Goal: Task Accomplishment & Management: Complete application form

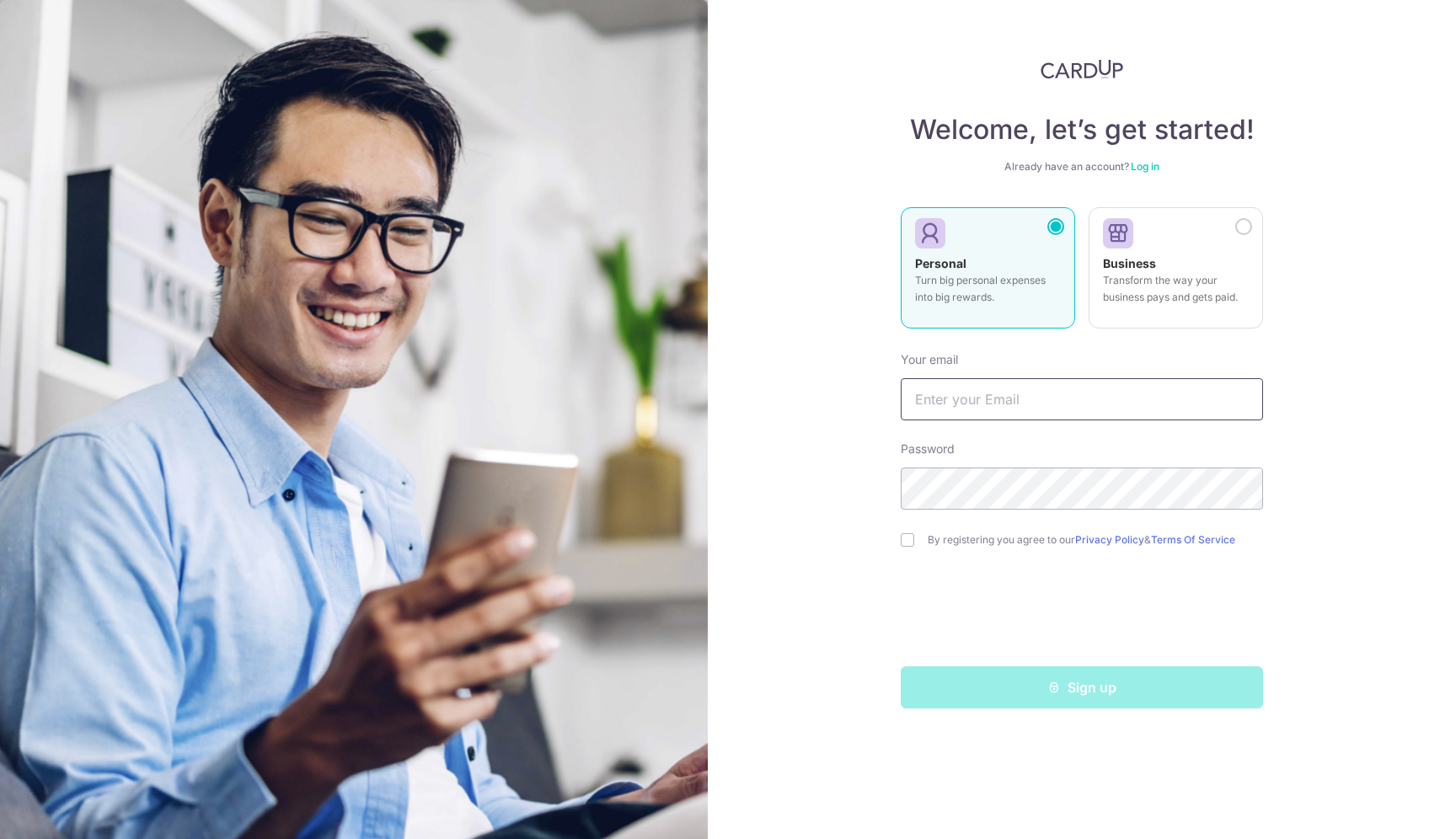
click at [1043, 396] on input "text" at bounding box center [1082, 398] width 362 height 42
type input "[EMAIL_ADDRESS][DOMAIN_NAME]"
click at [901, 541] on input "checkbox" at bounding box center [908, 540] width 14 height 14
checkbox input "true"
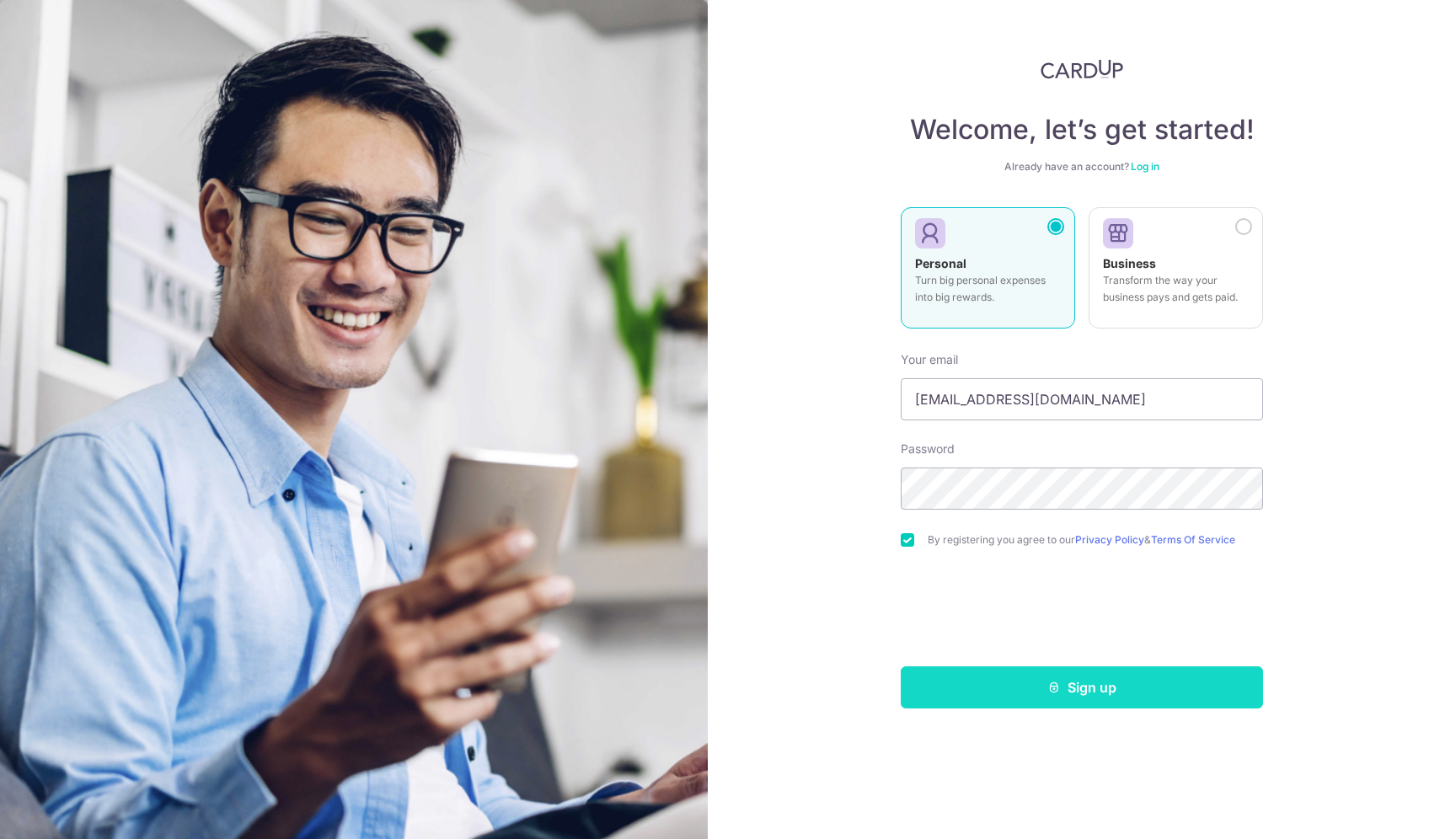
click at [1099, 686] on button "Sign up" at bounding box center [1082, 687] width 362 height 42
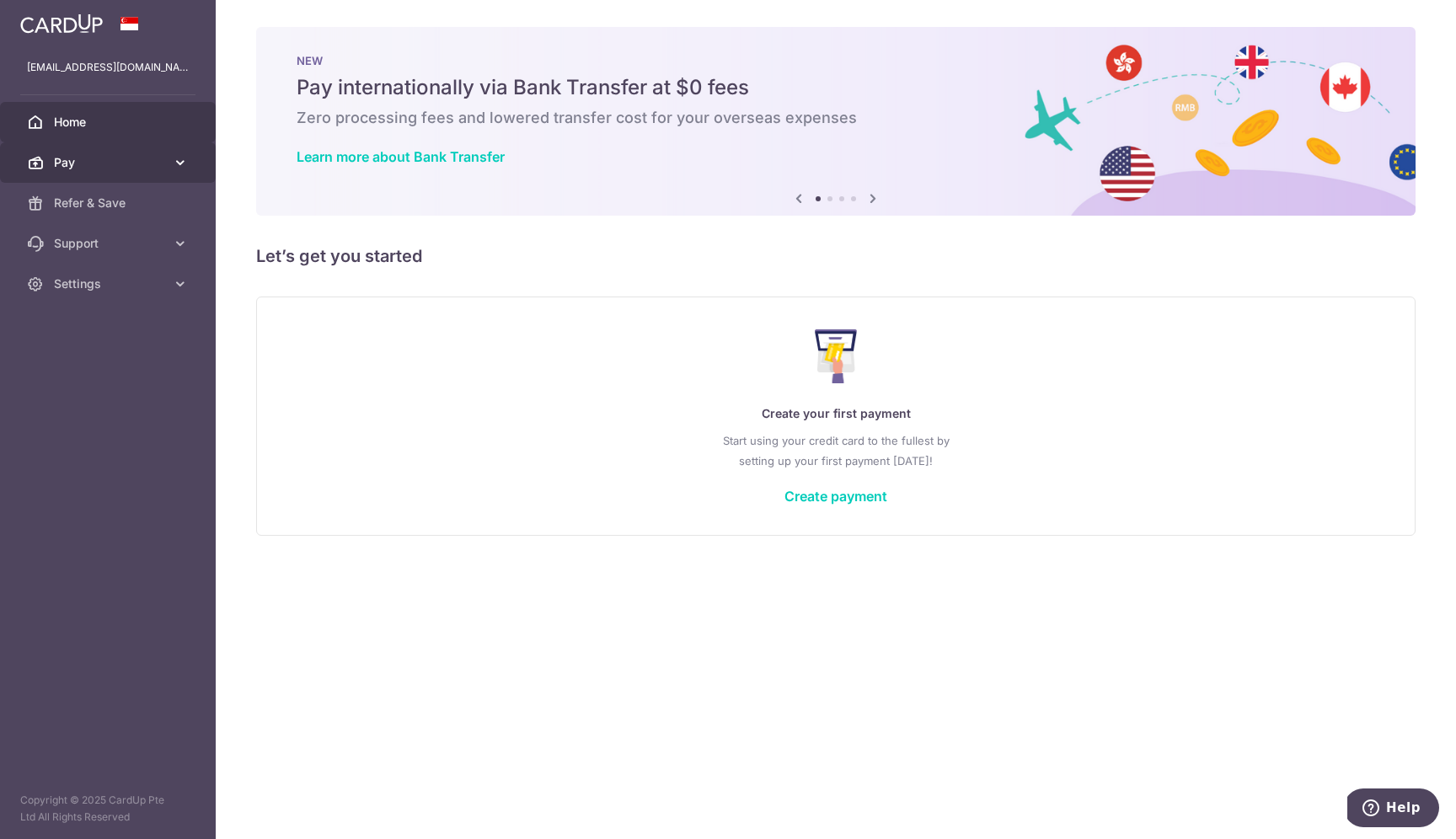
click at [178, 157] on icon at bounding box center [180, 162] width 17 height 17
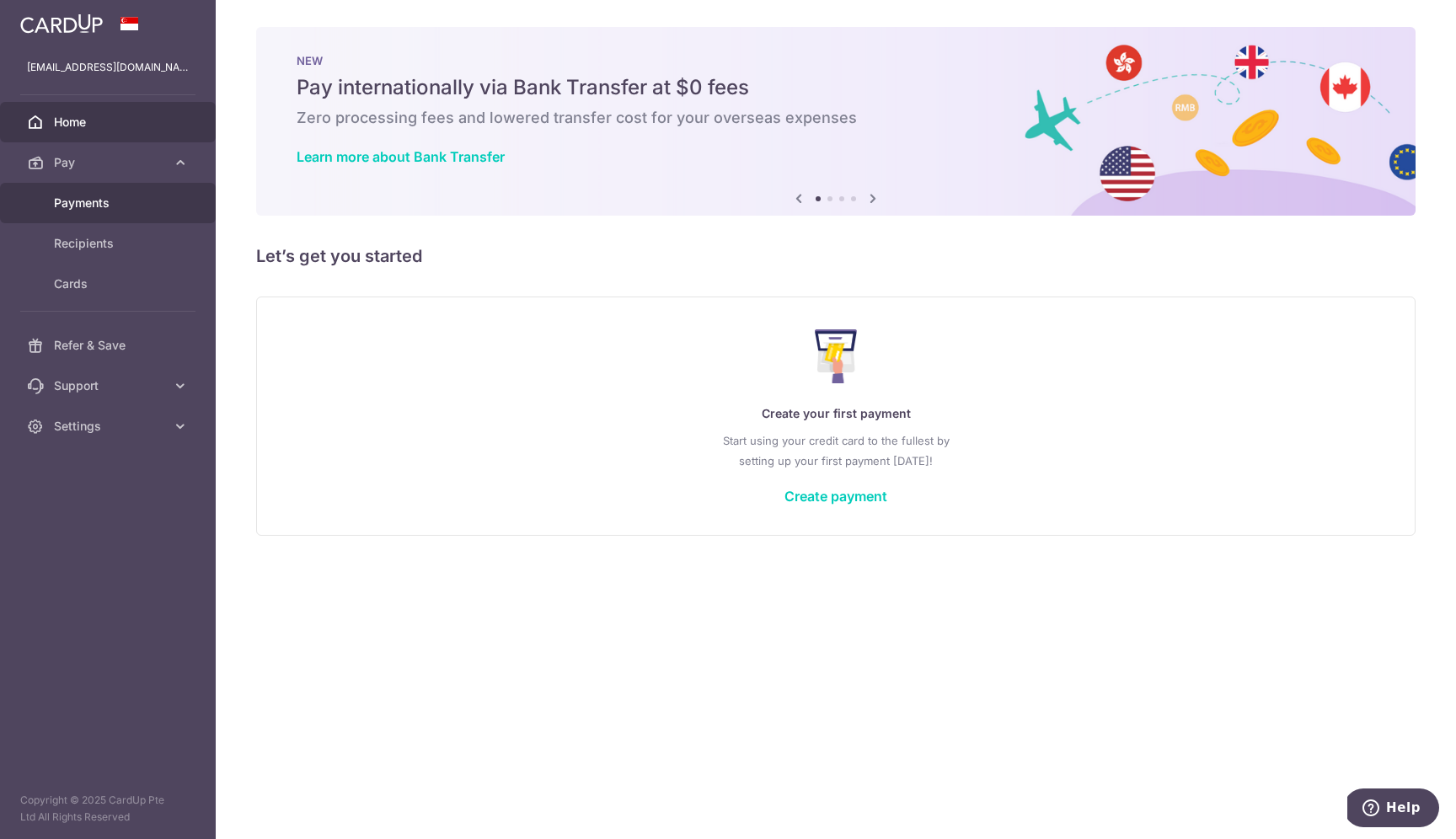
click at [136, 196] on span "Payments" at bounding box center [110, 203] width 112 height 17
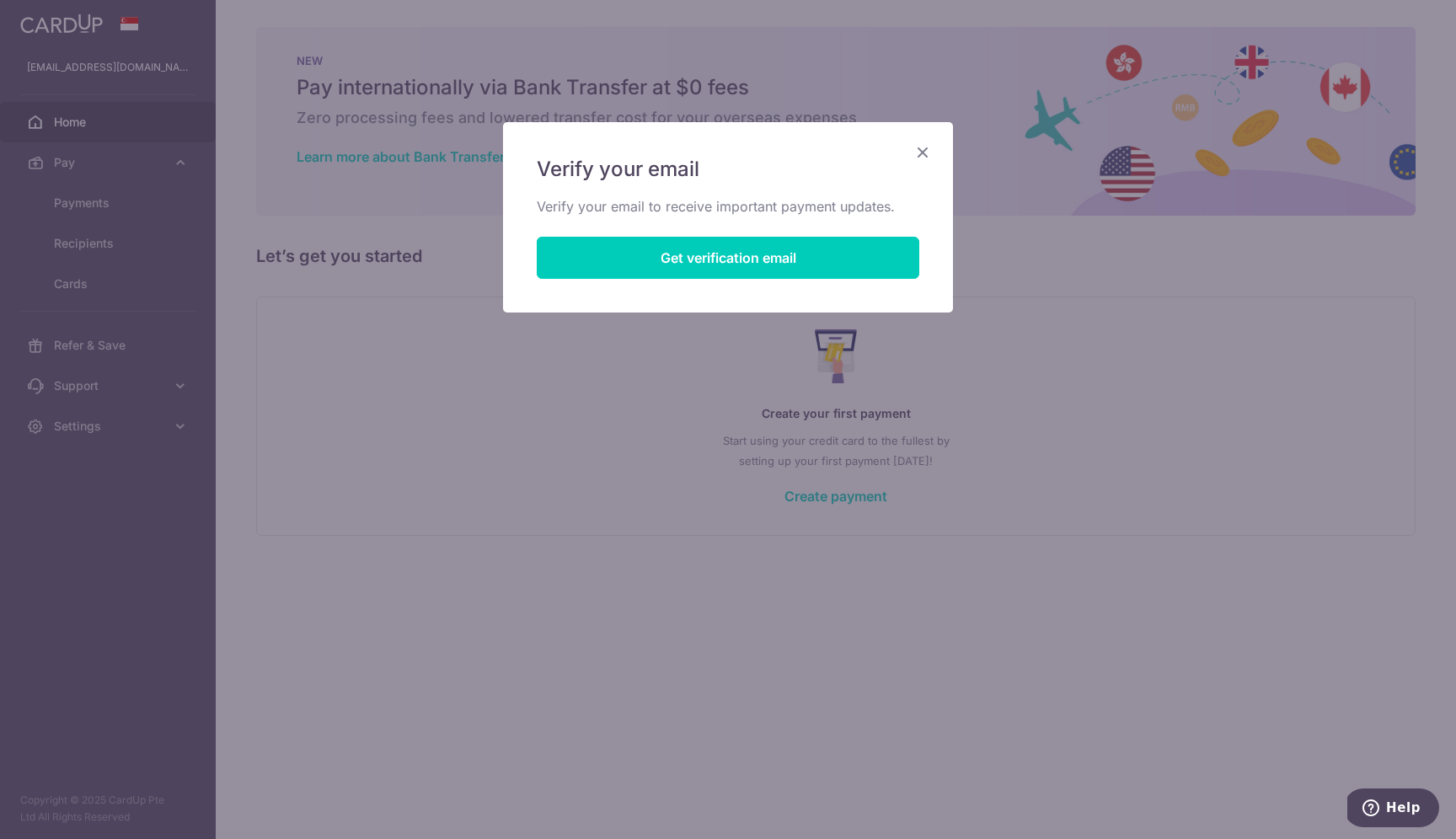
click at [923, 143] on icon "Close" at bounding box center [922, 153] width 21 height 22
